Goal: Contribute content

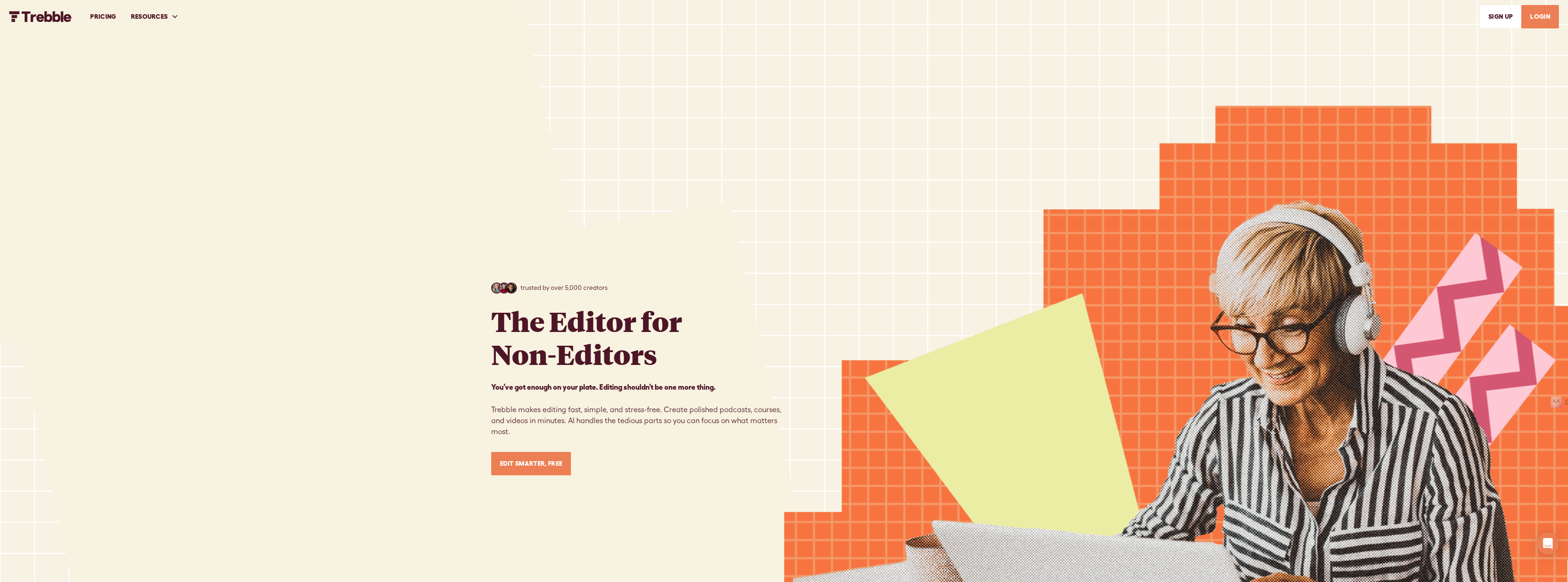
click at [1544, 19] on link "LOGIN" at bounding box center [1539, 17] width 37 height 23
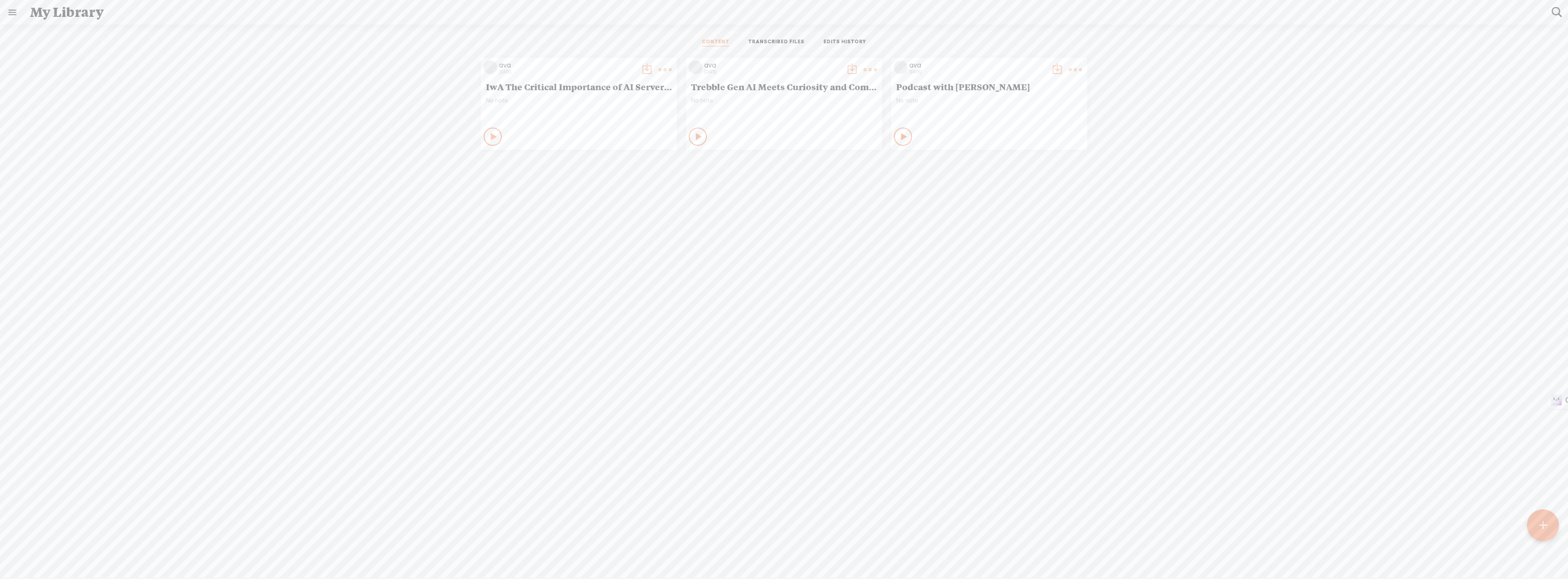
click at [769, 43] on link "TRANSCRIBED FILES" at bounding box center [777, 42] width 56 height 8
click at [733, 40] on li "CONTENT" at bounding box center [715, 42] width 46 height 8
click at [712, 42] on link "CONTENT" at bounding box center [715, 42] width 27 height 8
click at [1544, 519] on t at bounding box center [1543, 525] width 8 height 20
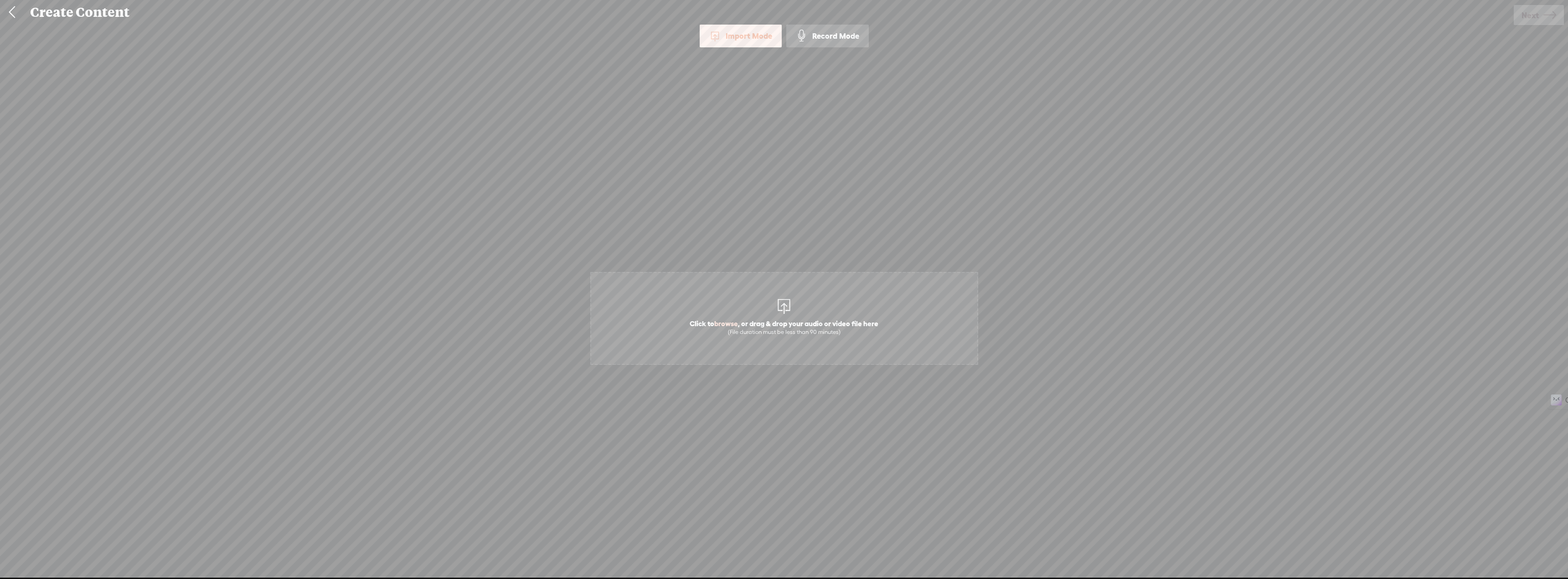
click at [834, 322] on span "Click to browse , or drag & drop your audio or video file here (File duration m…" at bounding box center [784, 327] width 198 height 26
